Goal: Navigation & Orientation: Find specific page/section

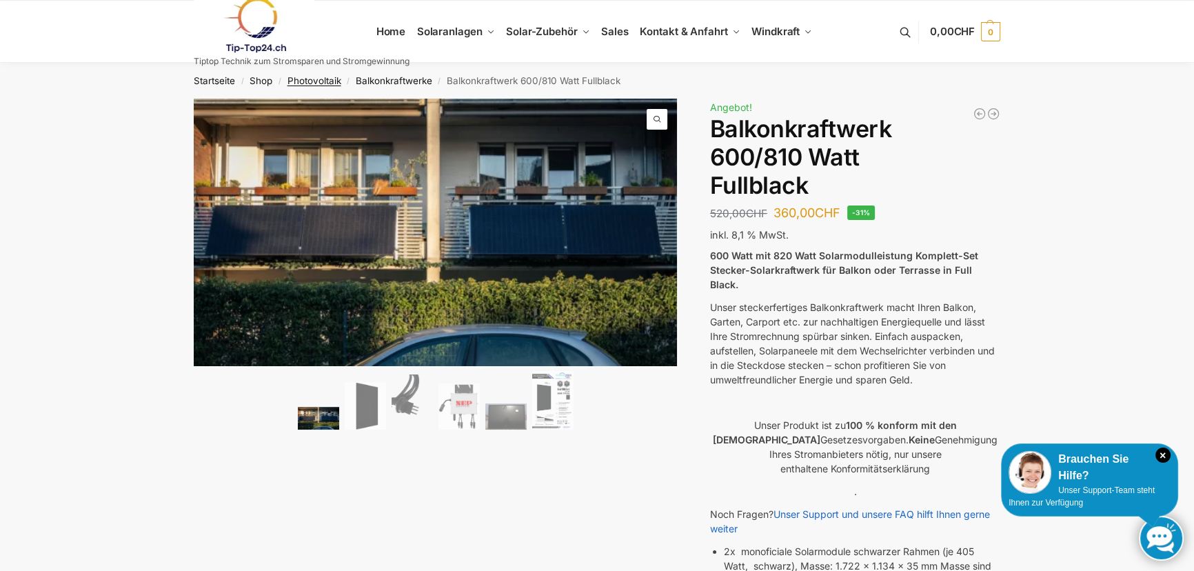
click at [318, 77] on link "Photovoltaik" at bounding box center [314, 80] width 54 height 11
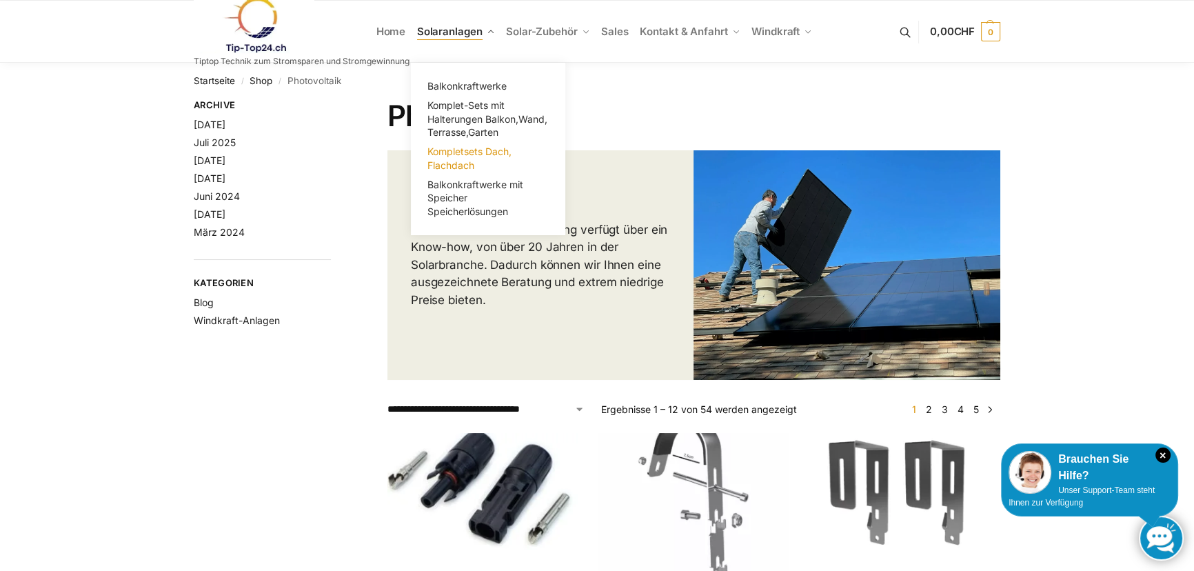
click at [457, 158] on link "Kompletsets Dach, Flachdach" at bounding box center [488, 158] width 138 height 33
